Goal: Transaction & Acquisition: Purchase product/service

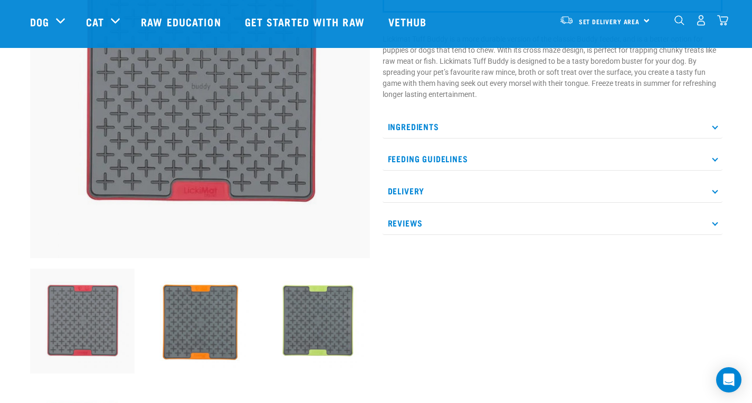
scroll to position [105, 0]
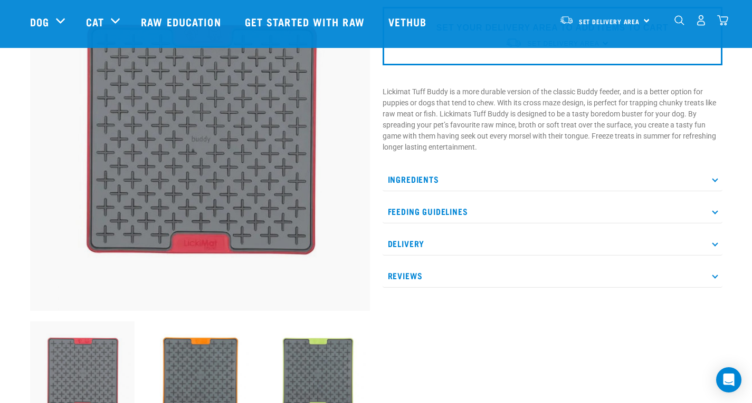
click at [418, 181] on p "Ingredients" at bounding box center [552, 180] width 340 height 24
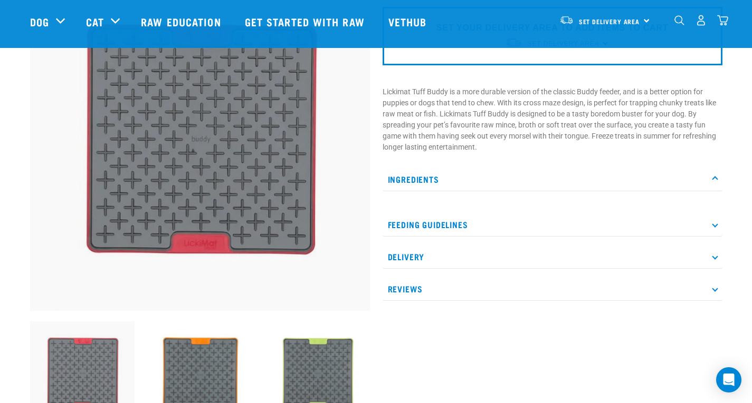
click at [418, 181] on p "Ingredients" at bounding box center [552, 180] width 340 height 24
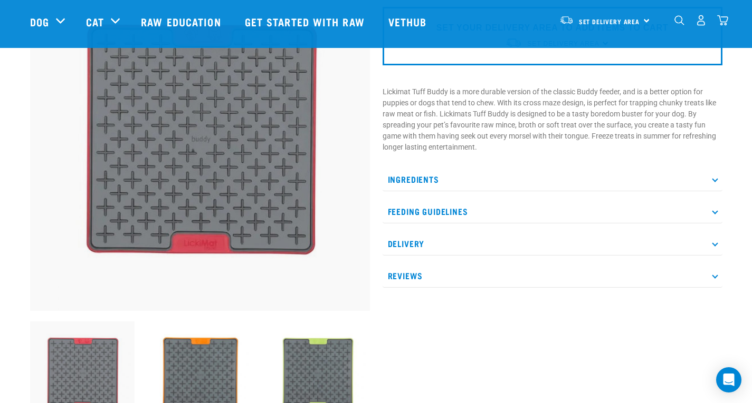
click at [534, 338] on div "LickiMat® Tuff Buddy SET YOUR DELIVERY AREA TO ADD ITEMS TO CART Set Delivery A…" at bounding box center [552, 255] width 352 height 596
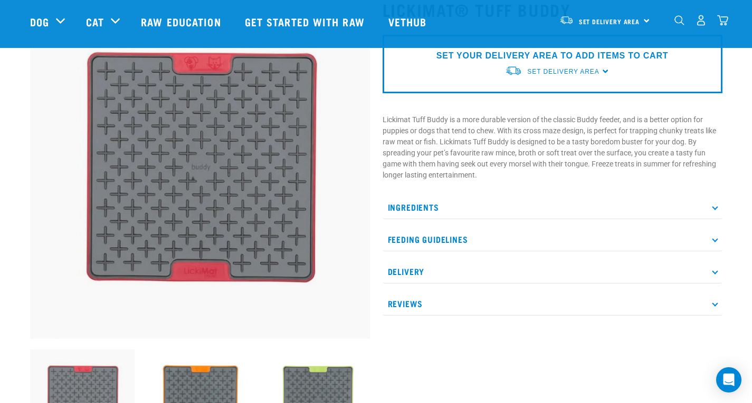
scroll to position [53, 0]
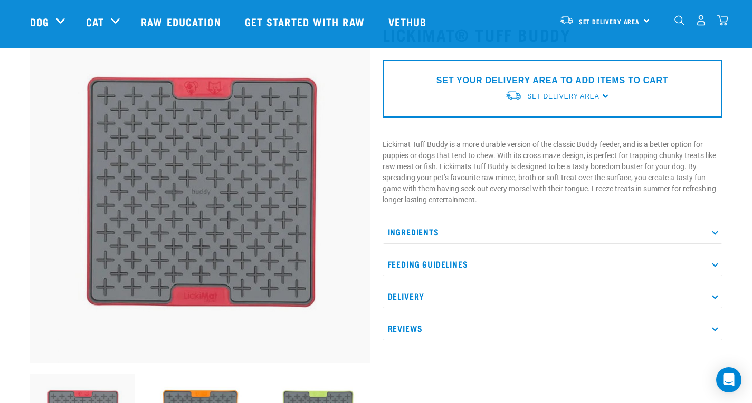
click at [33, 286] on img at bounding box center [200, 194] width 340 height 340
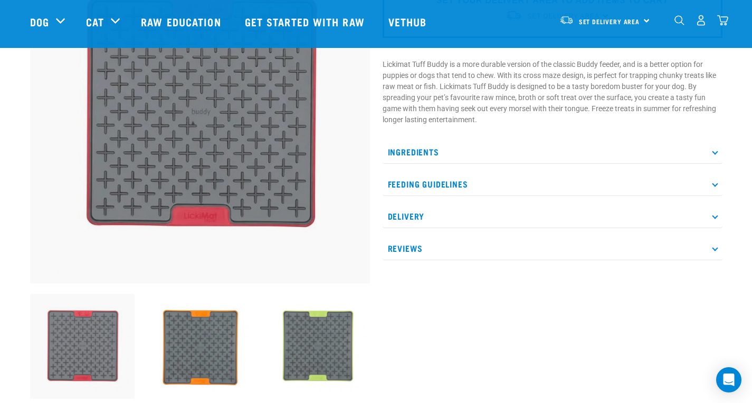
scroll to position [158, 0]
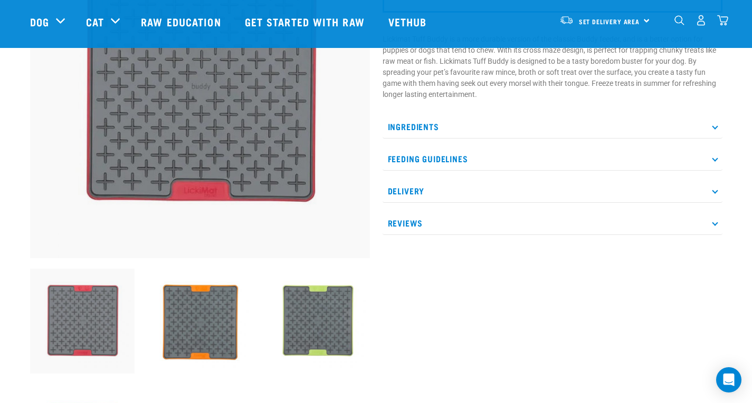
click at [182, 321] on img at bounding box center [199, 321] width 105 height 105
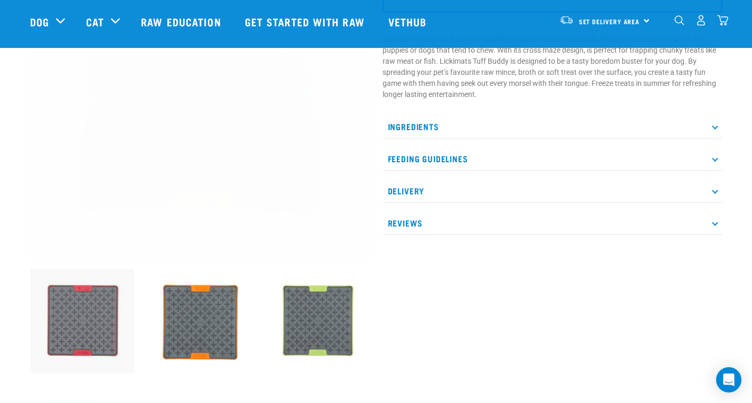
click at [331, 318] on img at bounding box center [317, 321] width 105 height 105
click at [148, 332] on img at bounding box center [199, 321] width 105 height 105
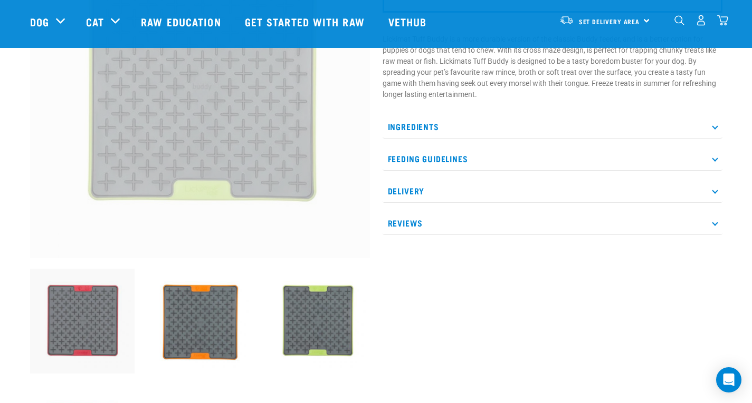
click at [205, 320] on img at bounding box center [199, 321] width 105 height 105
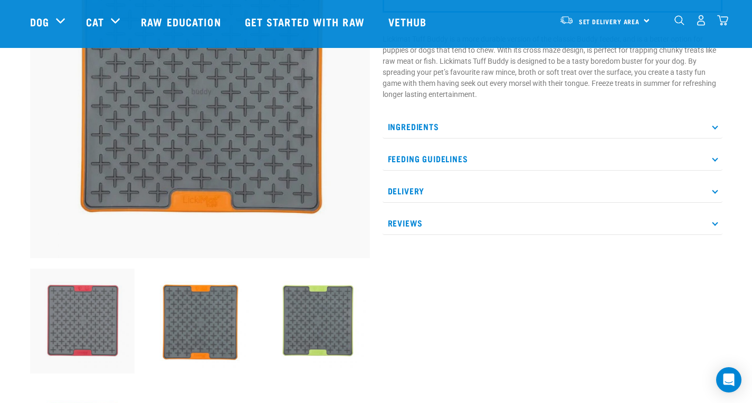
click at [320, 329] on img at bounding box center [317, 321] width 105 height 105
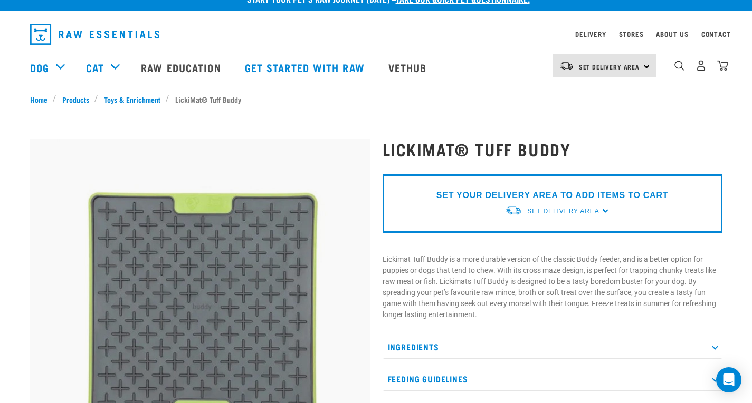
scroll to position [0, 0]
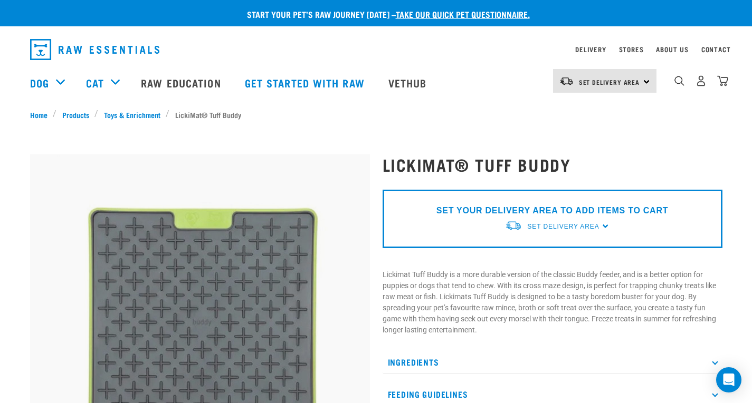
click at [309, 161] on img at bounding box center [200, 325] width 340 height 340
